Goal: Task Accomplishment & Management: Complete application form

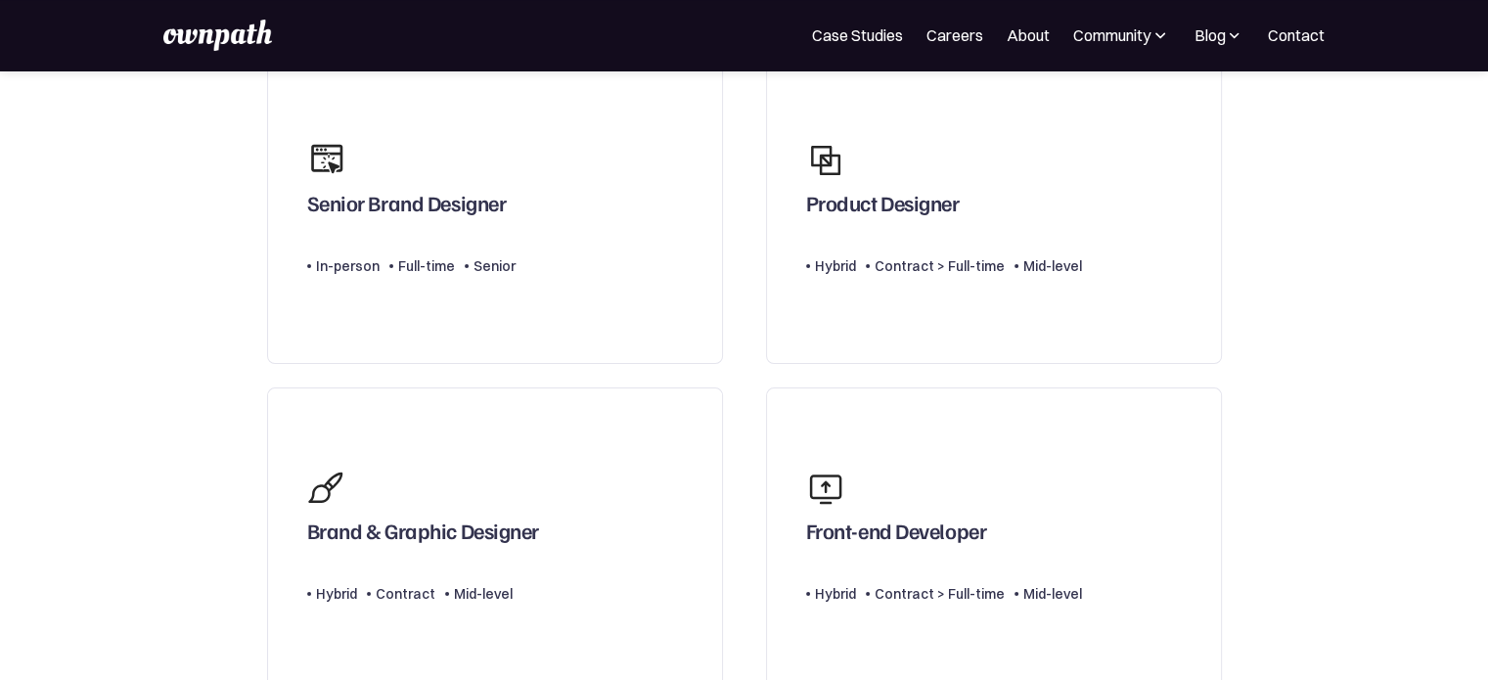
scroll to position [162, 0]
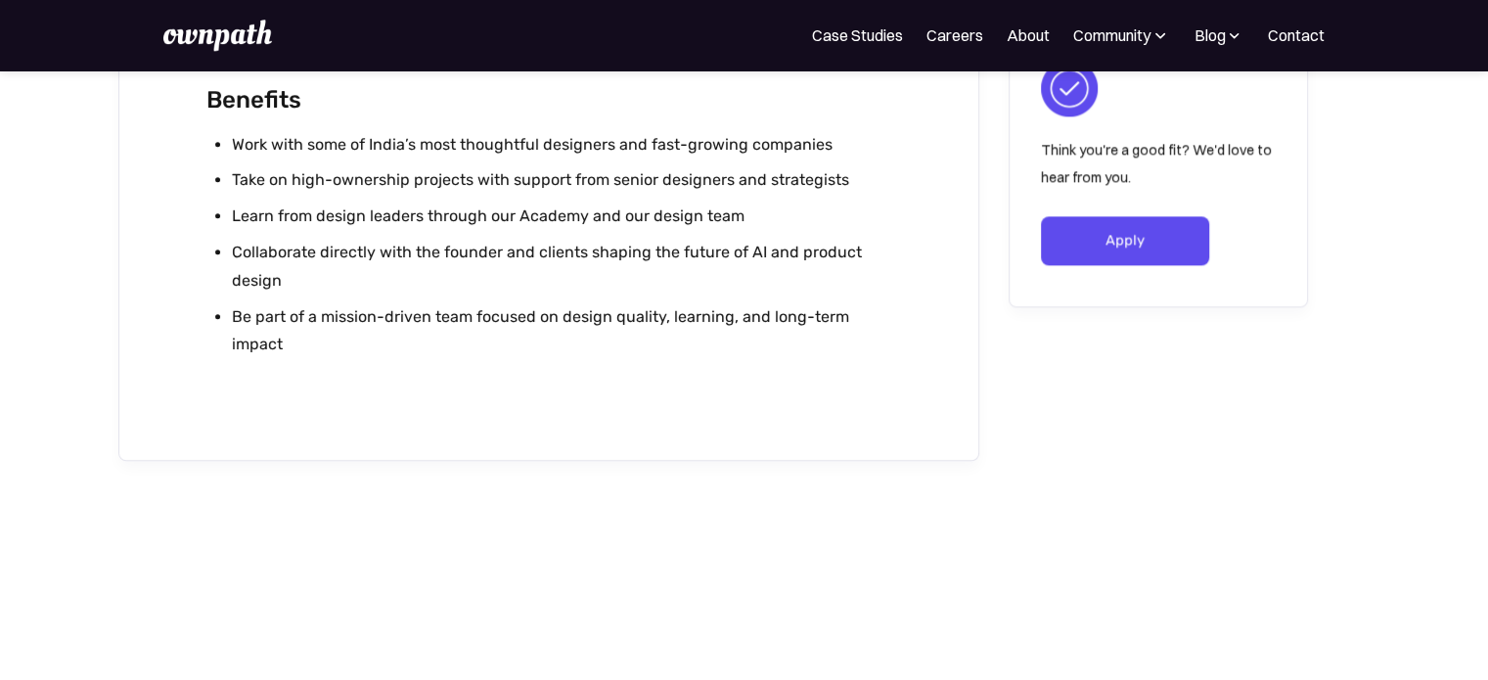
scroll to position [2283, 0]
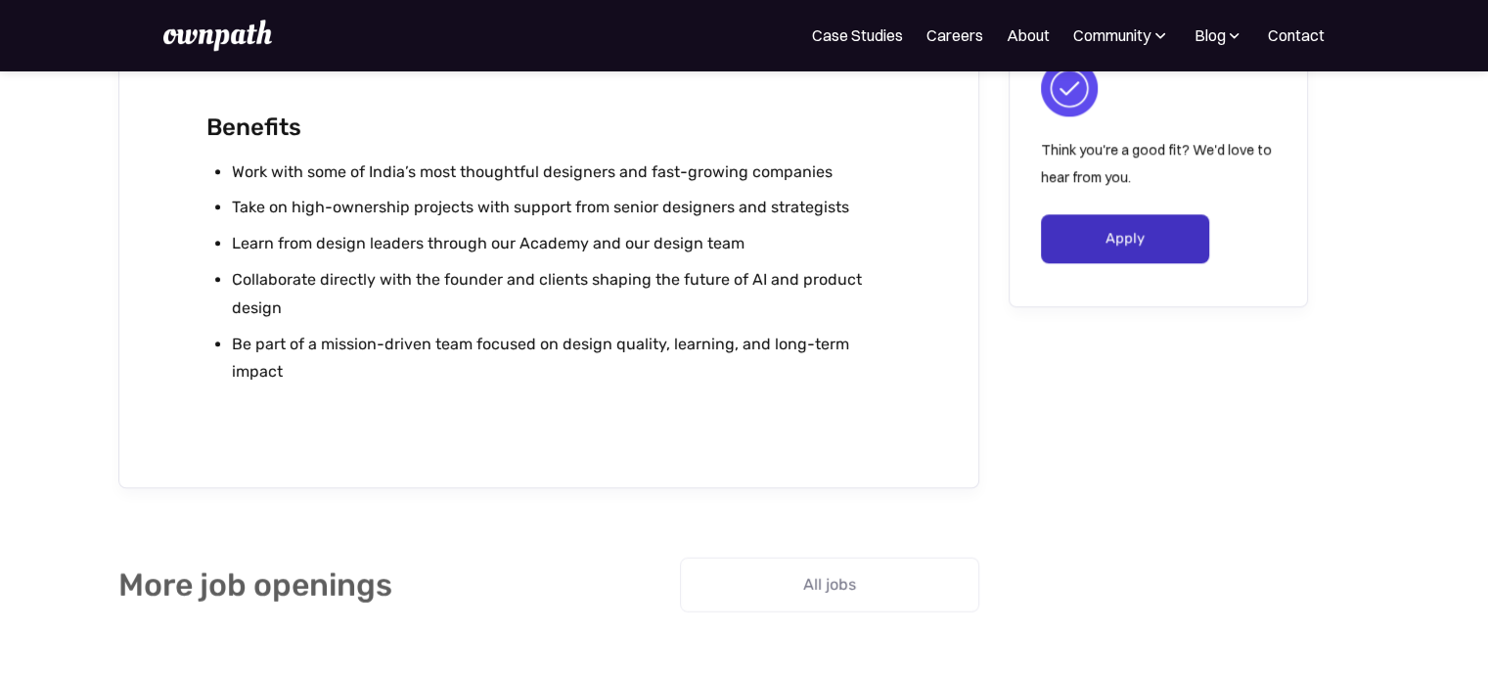
click at [1084, 255] on link "Apply" at bounding box center [1125, 238] width 169 height 49
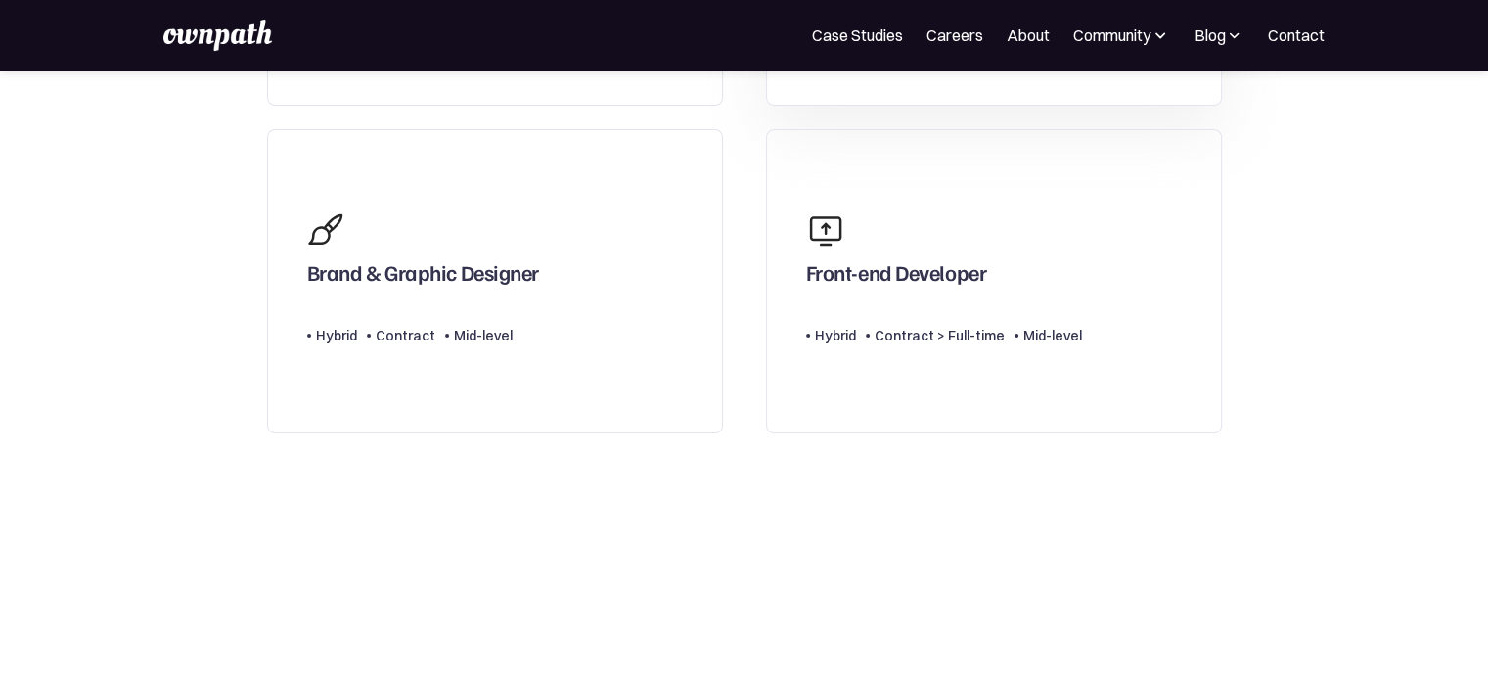
scroll to position [489, 0]
